Goal: Task Accomplishment & Management: Use online tool/utility

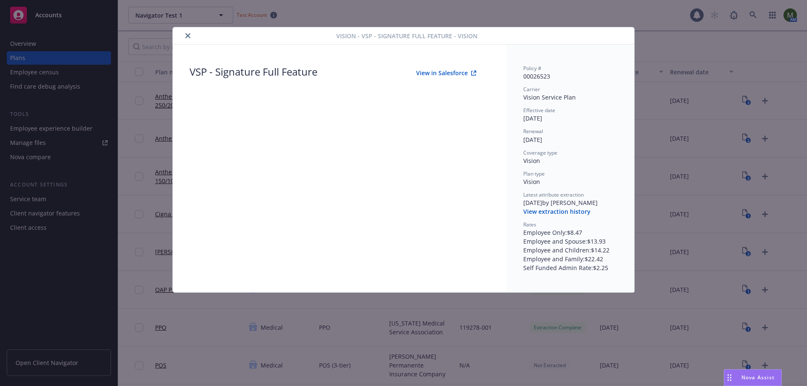
scroll to position [575, 0]
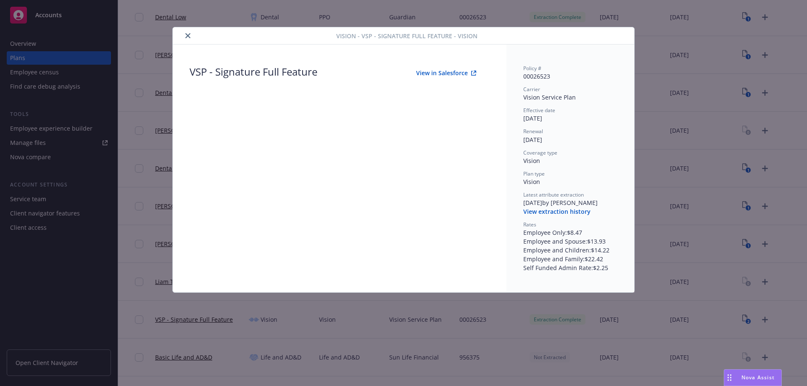
click at [184, 37] on button "close" at bounding box center [188, 36] width 10 height 10
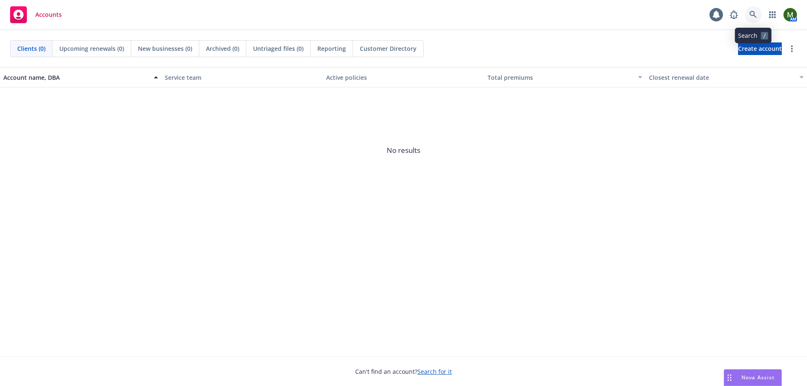
click at [757, 18] on link at bounding box center [753, 14] width 17 height 17
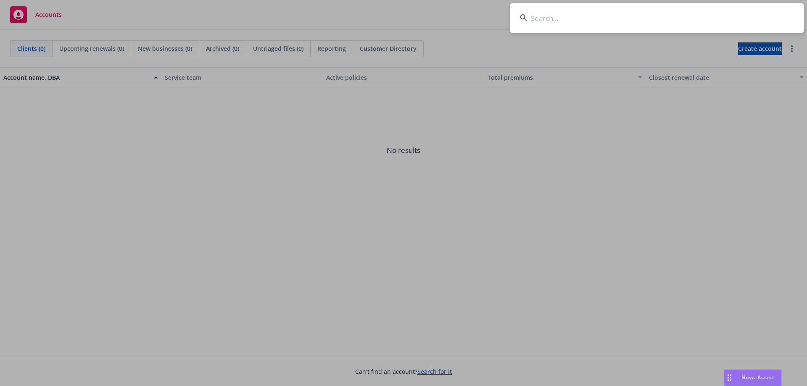
click at [745, 16] on input at bounding box center [657, 18] width 294 height 30
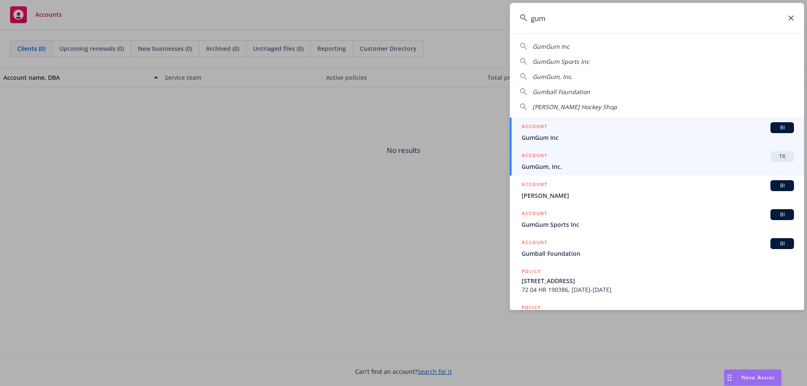
type input "gum"
click at [629, 169] on span "GumGum, Inc." at bounding box center [658, 166] width 272 height 9
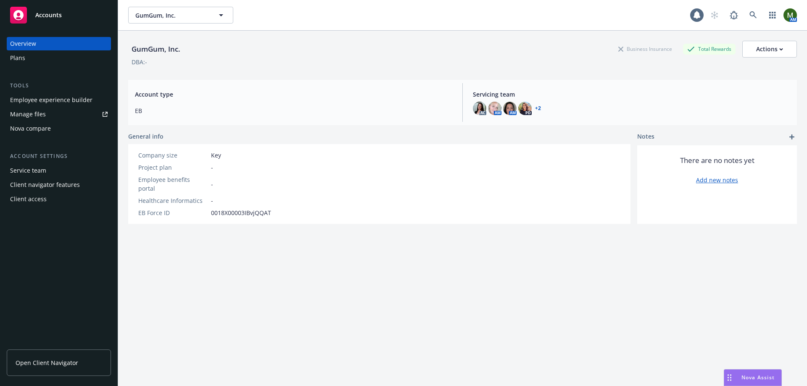
click at [60, 59] on div "Plans" at bounding box center [59, 57] width 98 height 13
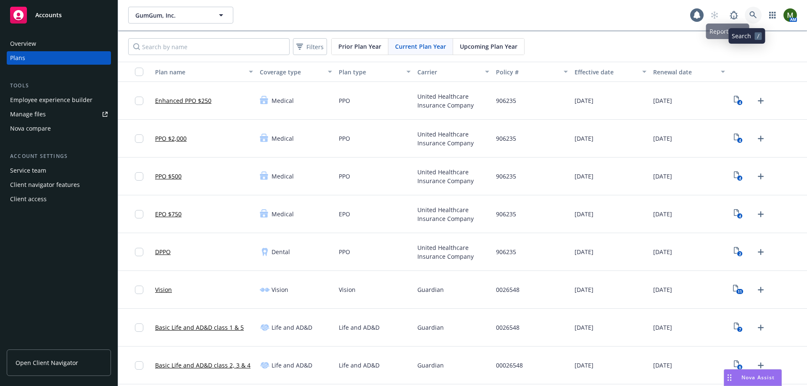
click at [745, 12] on link at bounding box center [753, 15] width 17 height 17
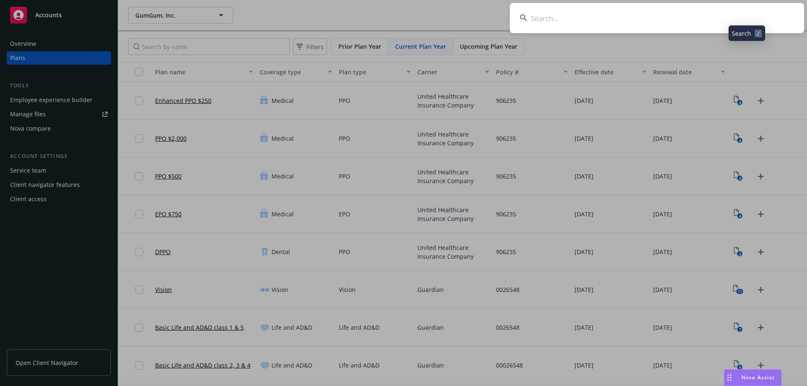
click at [732, 18] on input at bounding box center [657, 18] width 294 height 30
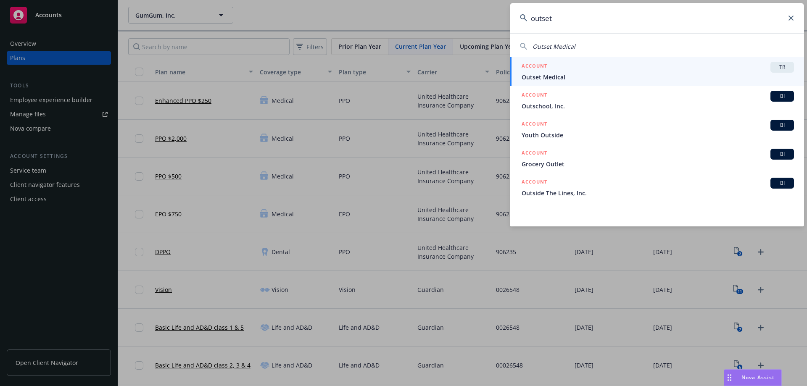
type input "outset"
click at [626, 74] on span "Outset Medical" at bounding box center [658, 77] width 272 height 9
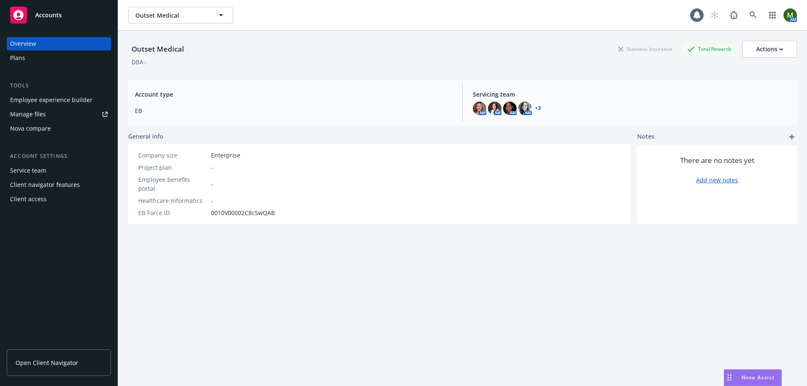
click at [50, 100] on div "Employee experience builder" at bounding box center [51, 99] width 82 height 13
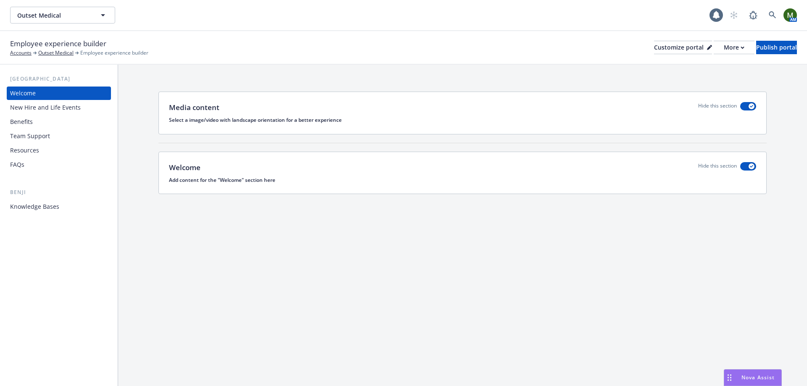
click at [62, 118] on div "Benefits" at bounding box center [59, 121] width 98 height 13
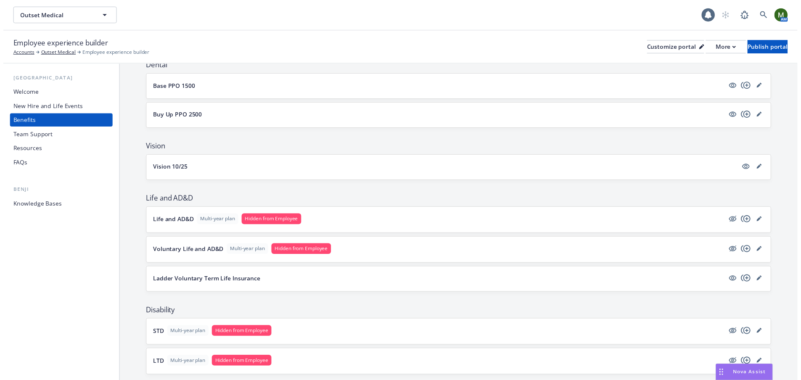
scroll to position [277, 0]
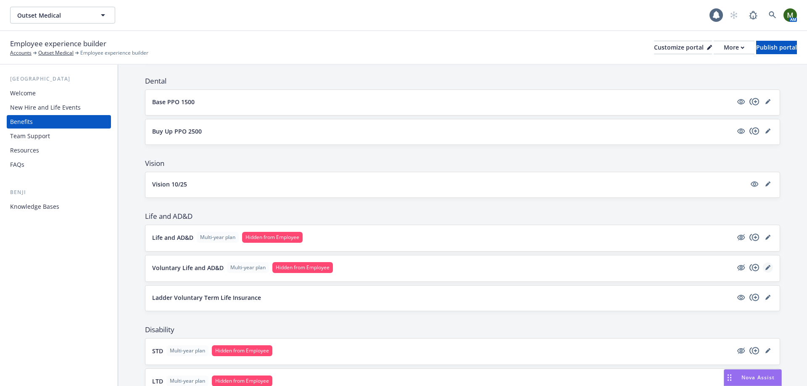
click at [764, 268] on link "editPencil" at bounding box center [768, 268] width 10 height 10
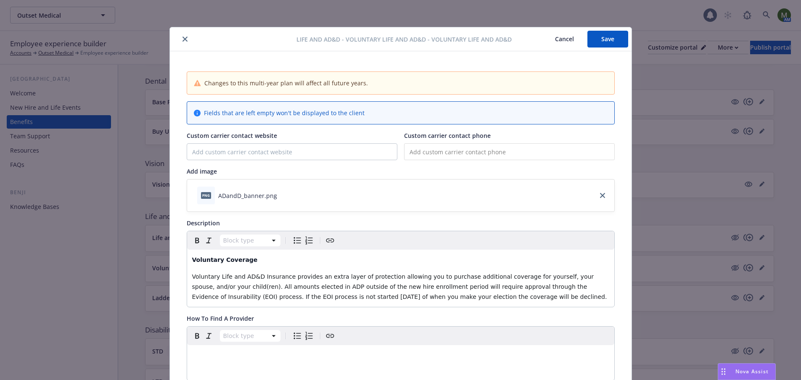
click at [182, 40] on icon "close" at bounding box center [184, 39] width 5 height 5
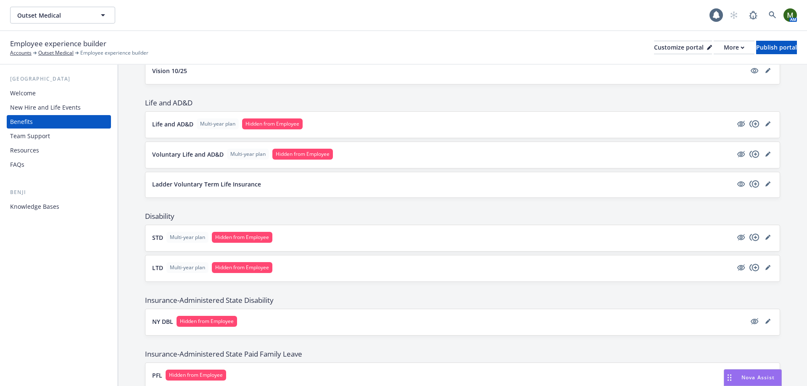
scroll to position [378, 0]
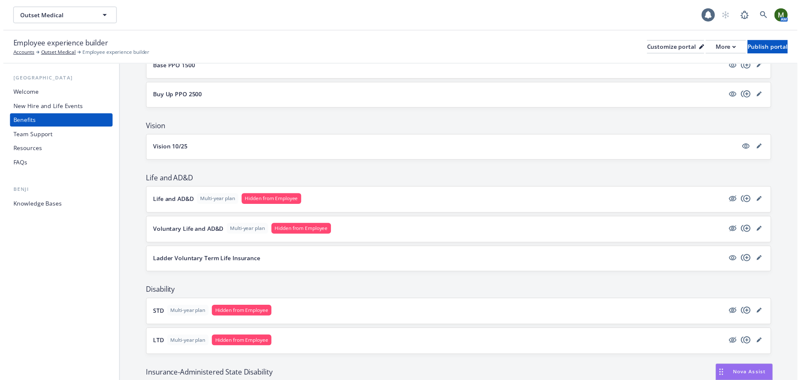
scroll to position [294, 0]
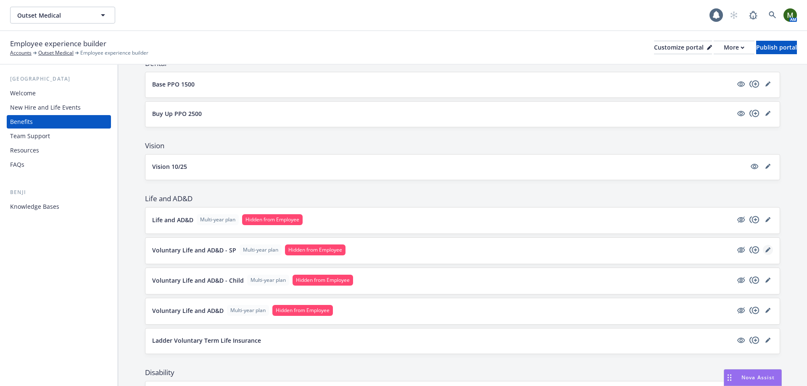
click at [765, 248] on icon "editPencil" at bounding box center [767, 250] width 5 height 5
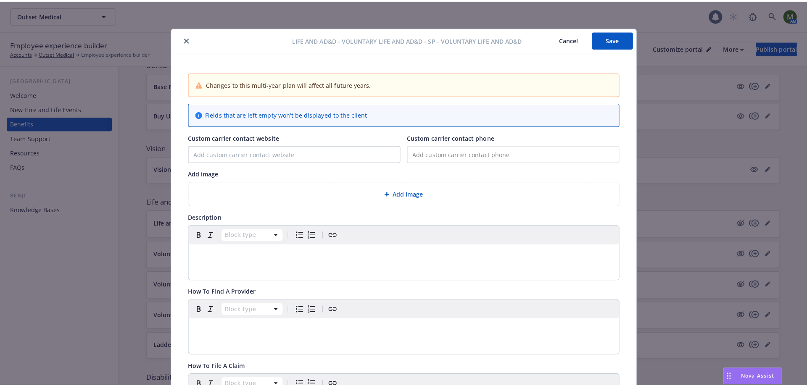
scroll to position [25, 0]
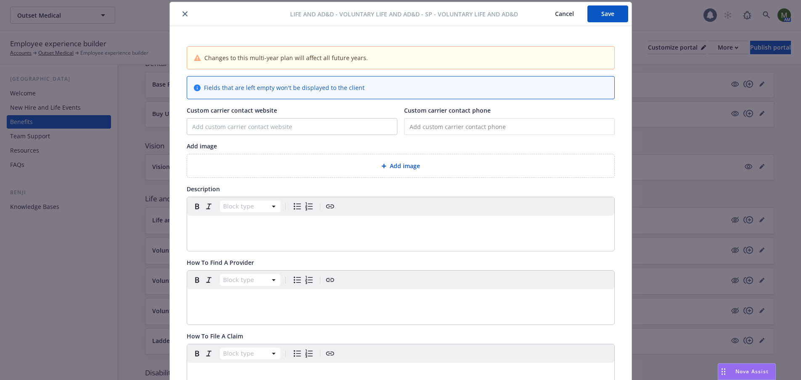
click at [180, 17] on button "close" at bounding box center [185, 14] width 10 height 10
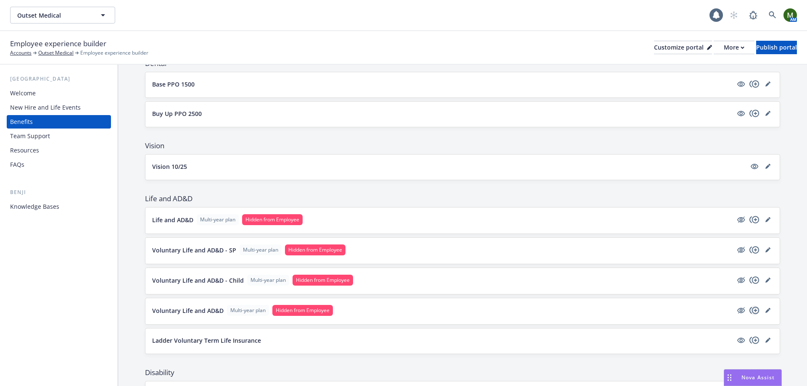
click at [751, 309] on icon "copyPlus" at bounding box center [754, 311] width 10 height 10
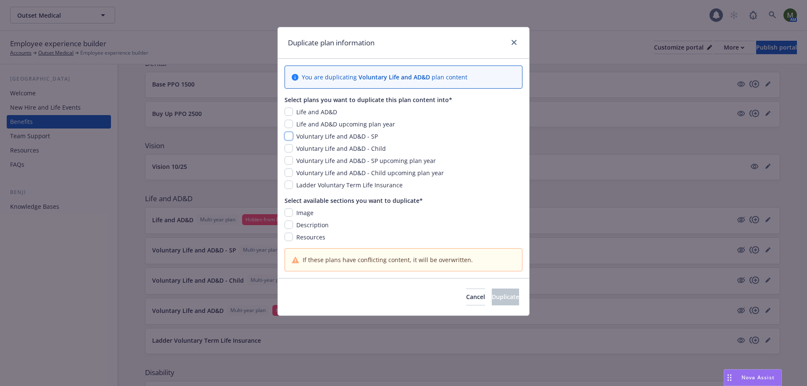
click at [291, 135] on input "checkbox" at bounding box center [289, 136] width 8 height 8
checkbox input "true"
click at [291, 149] on input "checkbox" at bounding box center [289, 148] width 8 height 8
checkbox input "true"
drag, startPoint x: 292, startPoint y: 161, endPoint x: 292, endPoint y: 171, distance: 9.7
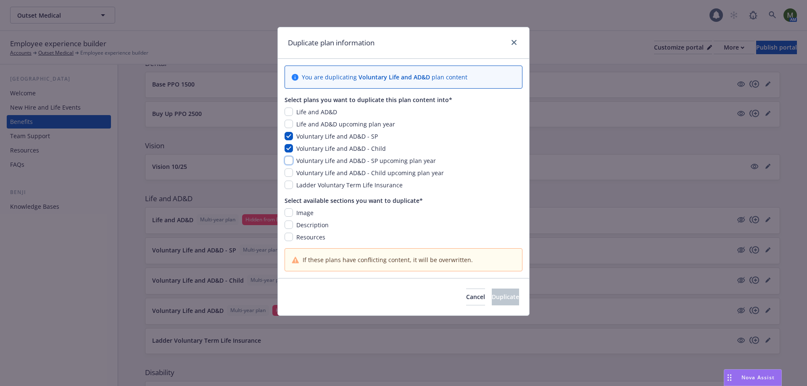
click at [292, 161] on input "checkbox" at bounding box center [289, 160] width 8 height 8
checkbox input "true"
click at [292, 171] on input "checkbox" at bounding box center [289, 173] width 8 height 8
checkbox input "true"
click at [288, 210] on input "checkbox" at bounding box center [289, 212] width 8 height 8
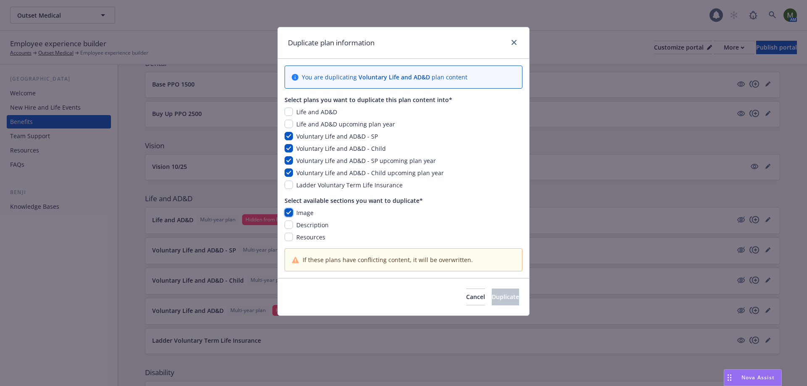
checkbox input "true"
click at [287, 223] on input "checkbox" at bounding box center [289, 225] width 8 height 8
checkbox input "true"
click at [289, 232] on div "Image Description Resources" at bounding box center [404, 224] width 238 height 33
click at [289, 235] on input "checkbox" at bounding box center [289, 237] width 8 height 8
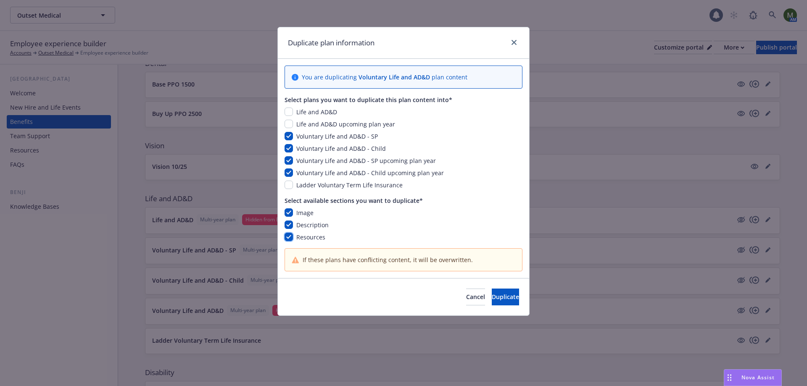
checkbox input "true"
click at [497, 296] on span "Duplicate" at bounding box center [505, 297] width 27 height 8
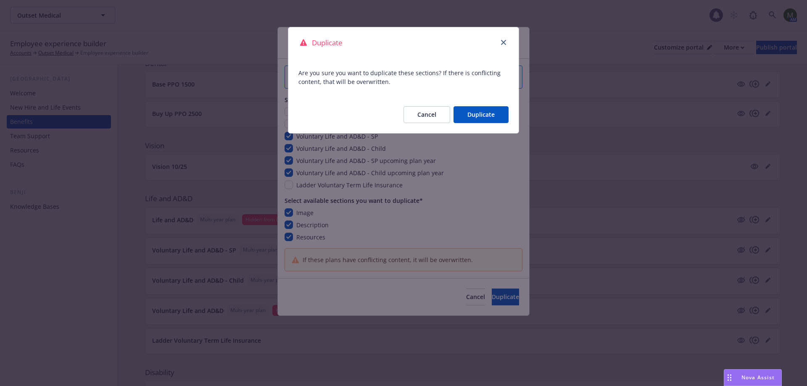
click at [465, 115] on button "Duplicate" at bounding box center [481, 114] width 55 height 17
